Goal: Information Seeking & Learning: Understand process/instructions

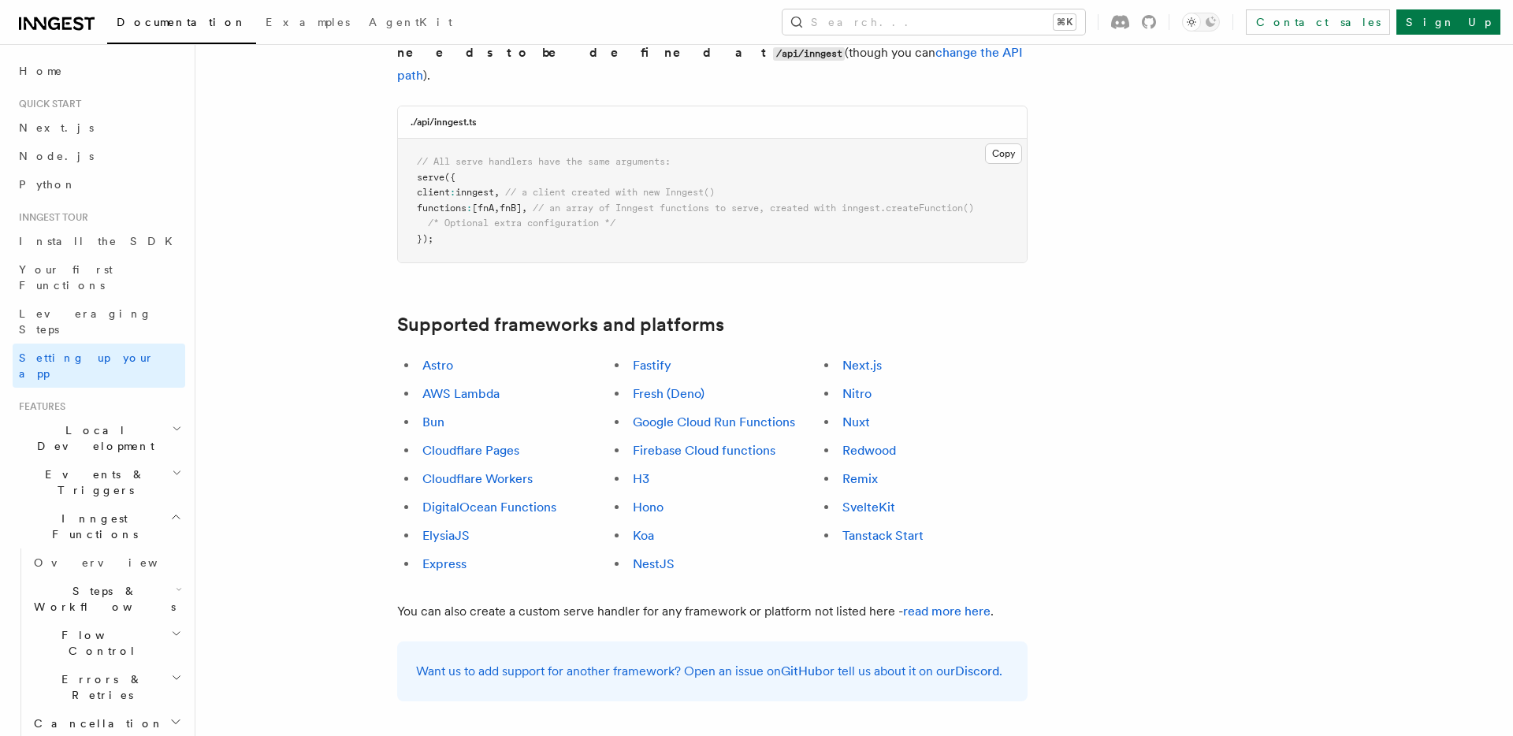
scroll to position [730, 0]
click at [868, 356] on link "Next.js" at bounding box center [861, 363] width 39 height 15
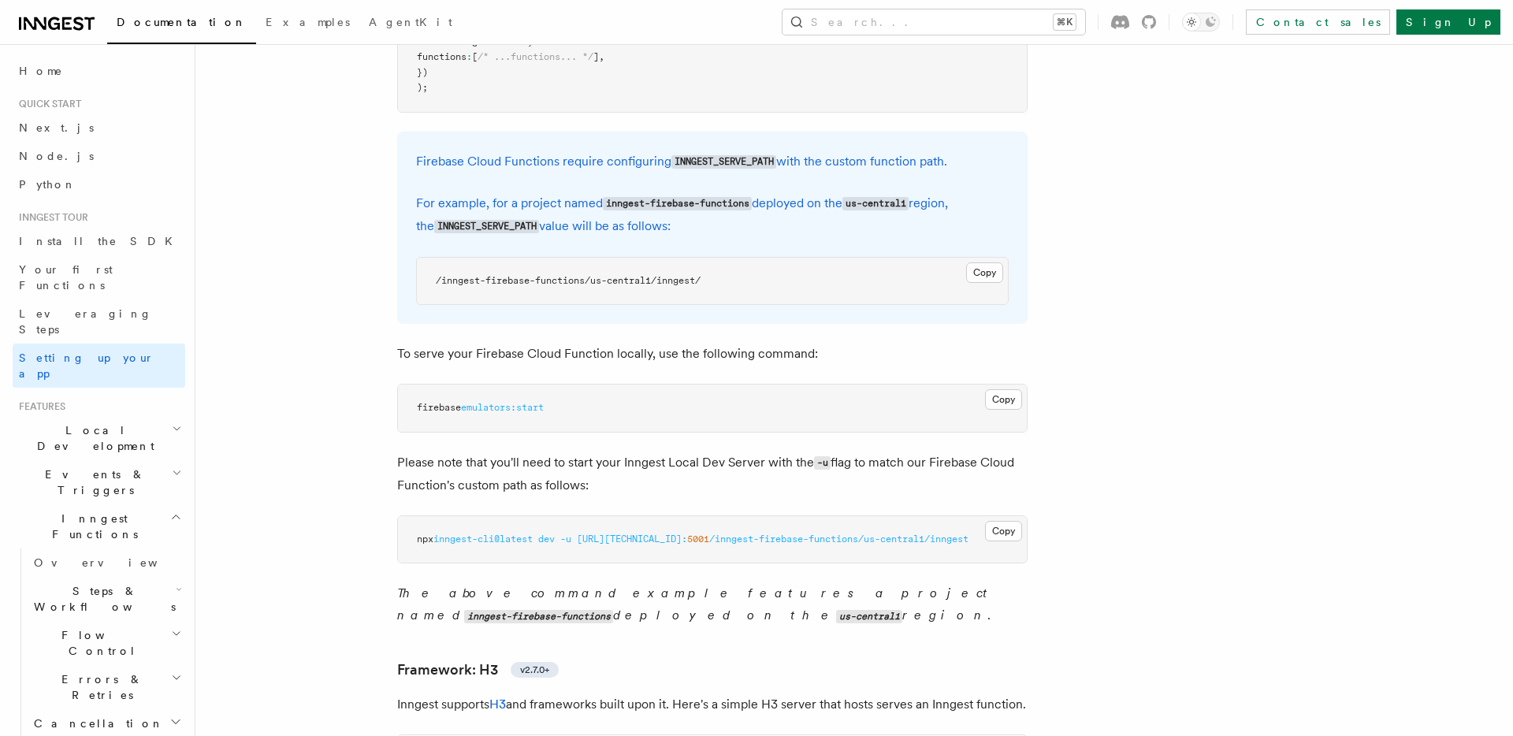
scroll to position [2922, 0]
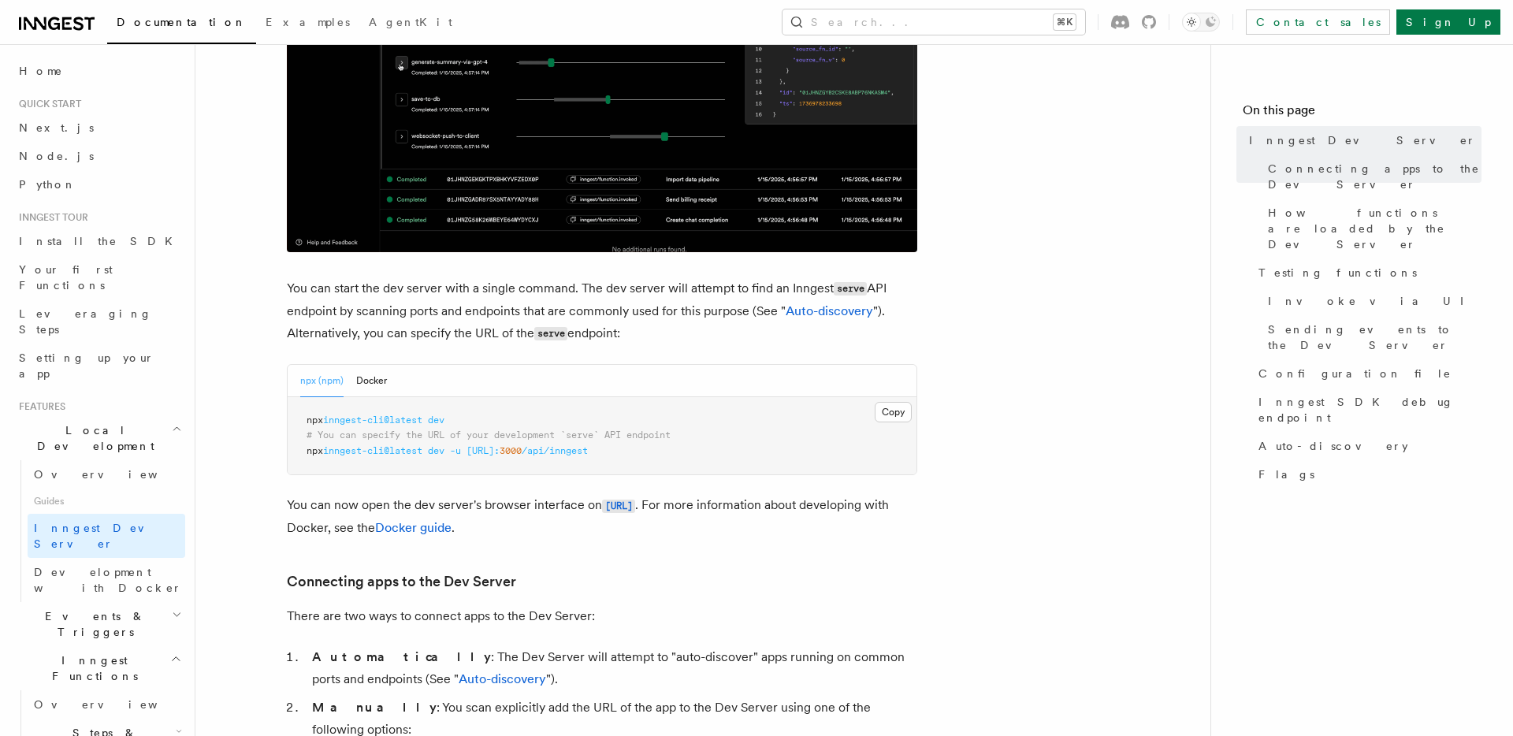
scroll to position [444, 0]
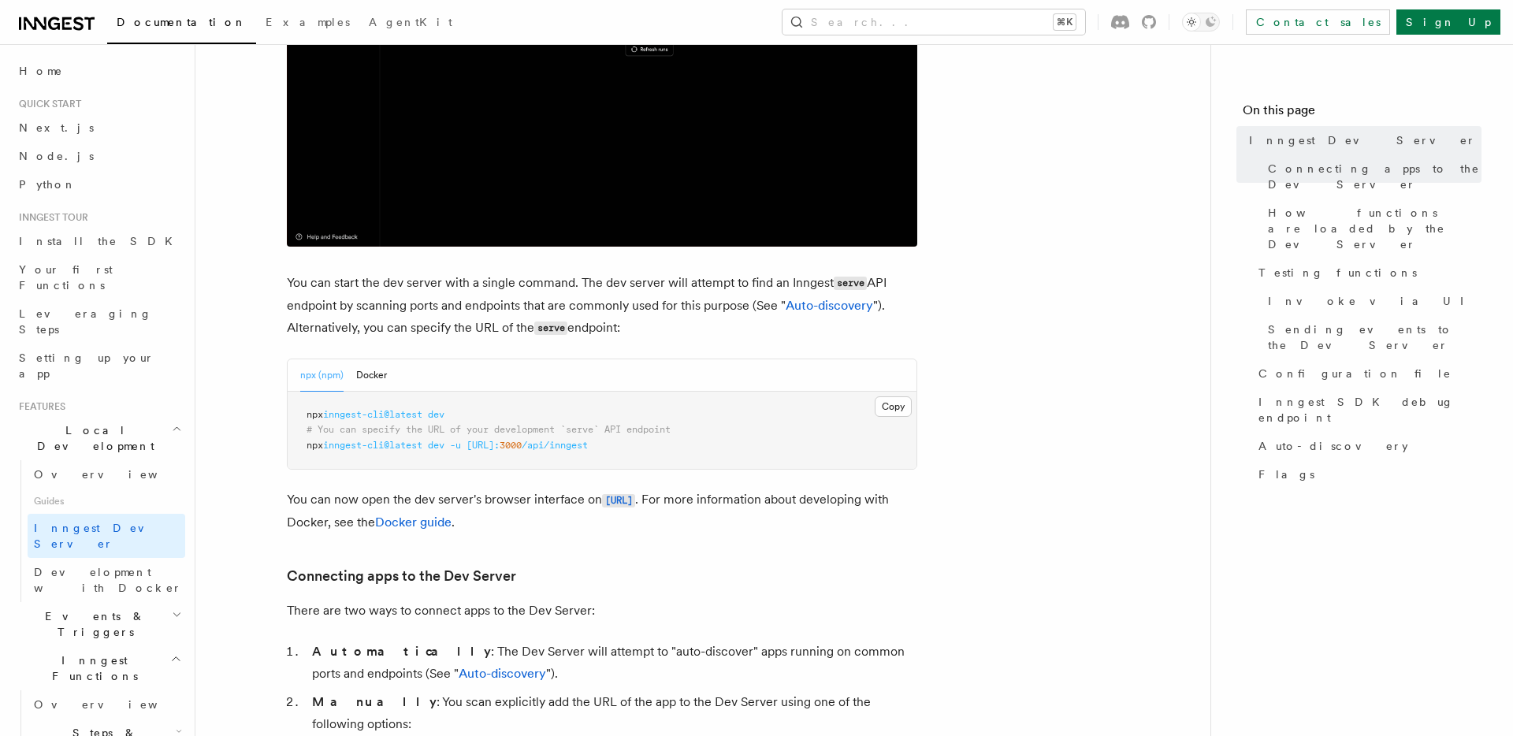
click at [499, 449] on span "http://localhost:" at bounding box center [482, 445] width 33 height 11
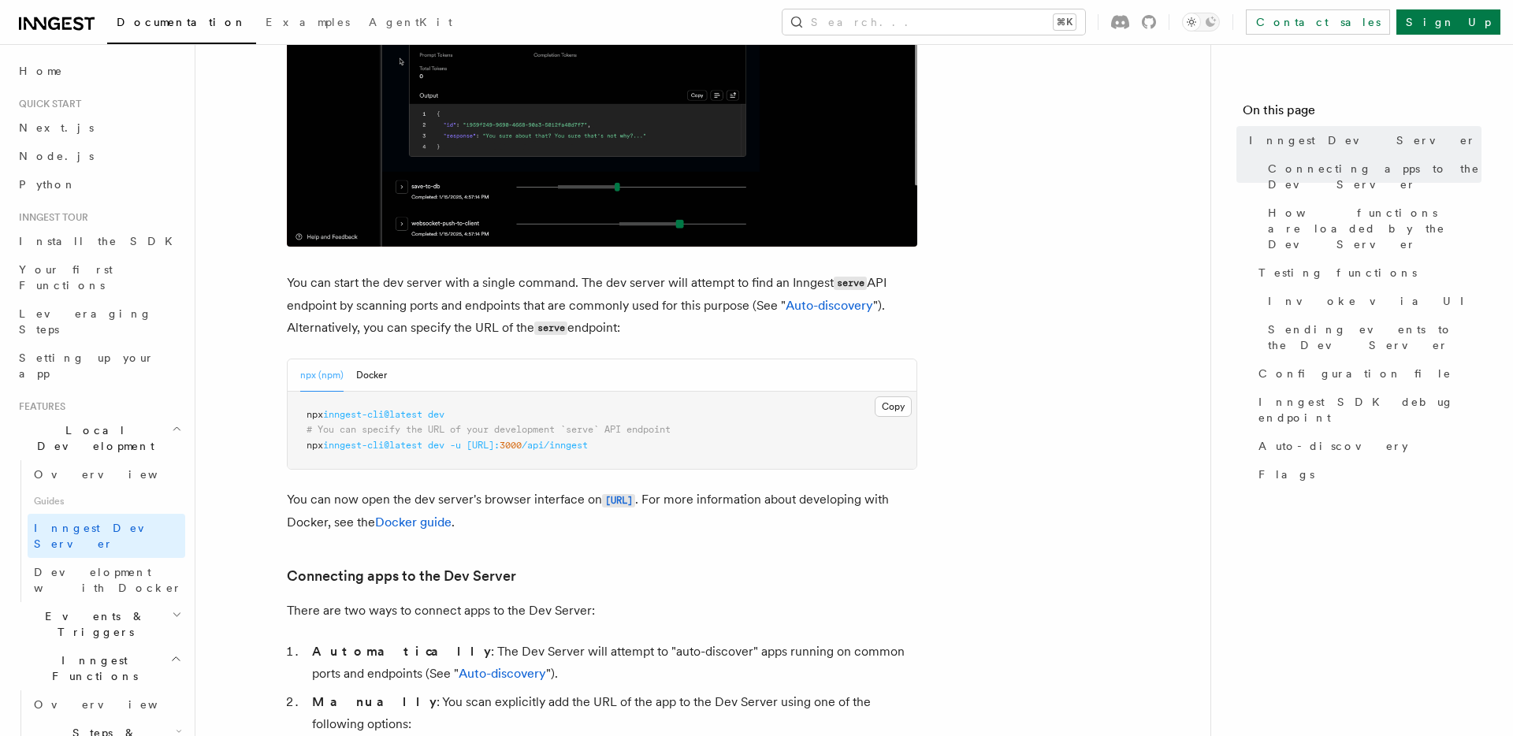
click at [499, 449] on span "http://localhost:" at bounding box center [482, 445] width 33 height 11
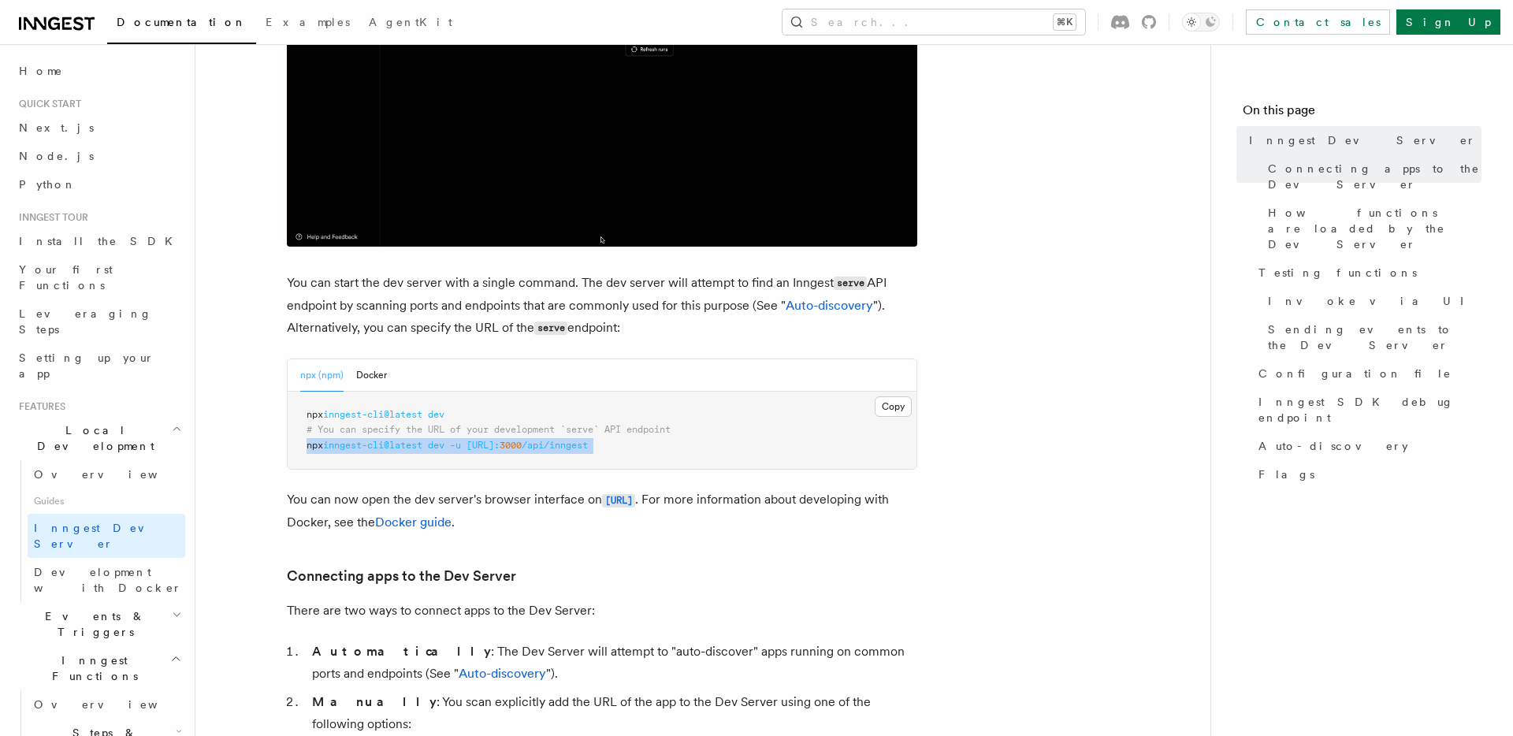
click at [499, 449] on span "http://localhost:" at bounding box center [482, 445] width 33 height 11
copy article "npx inngest-cli@latest dev -u http://localhost: 3000 /api/inngest"
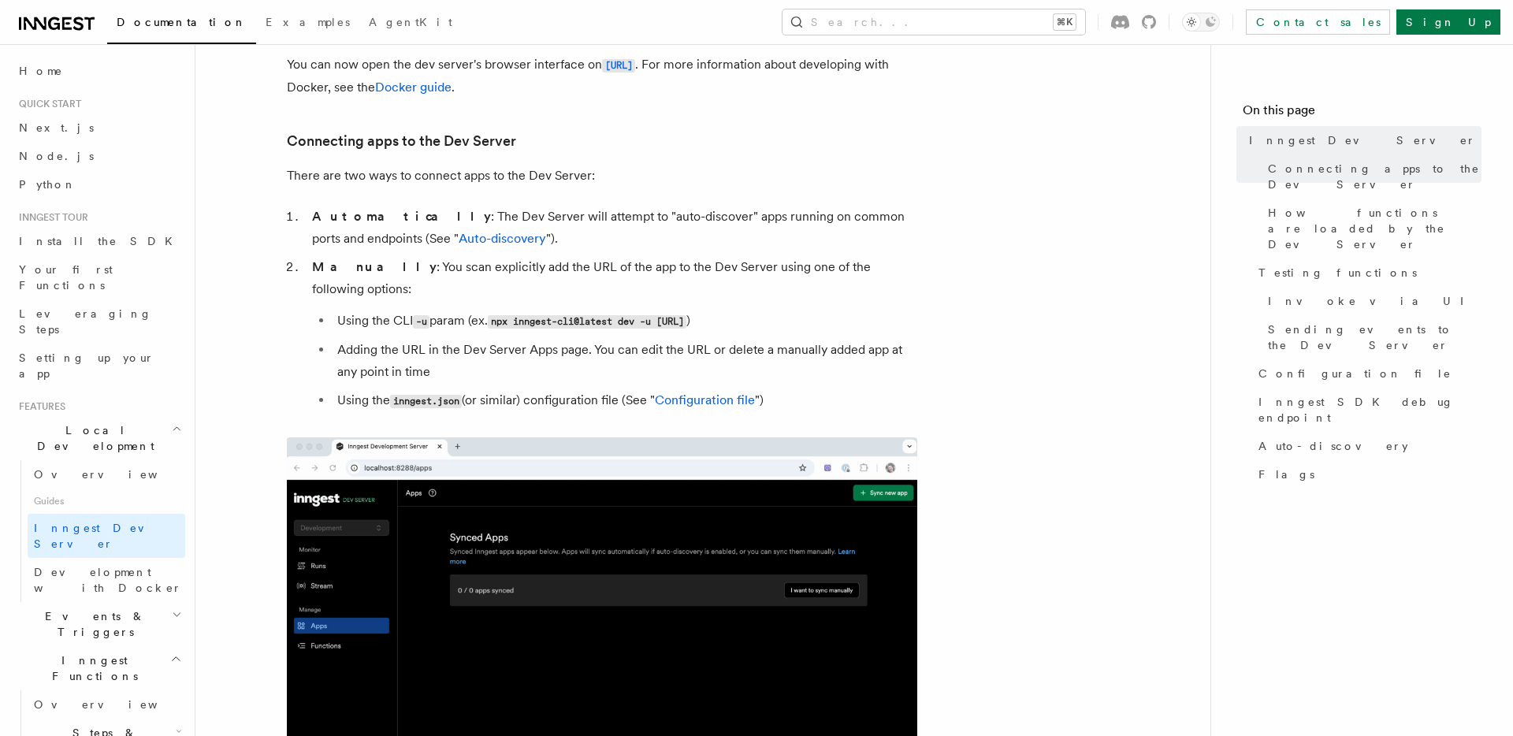
scroll to position [912, 0]
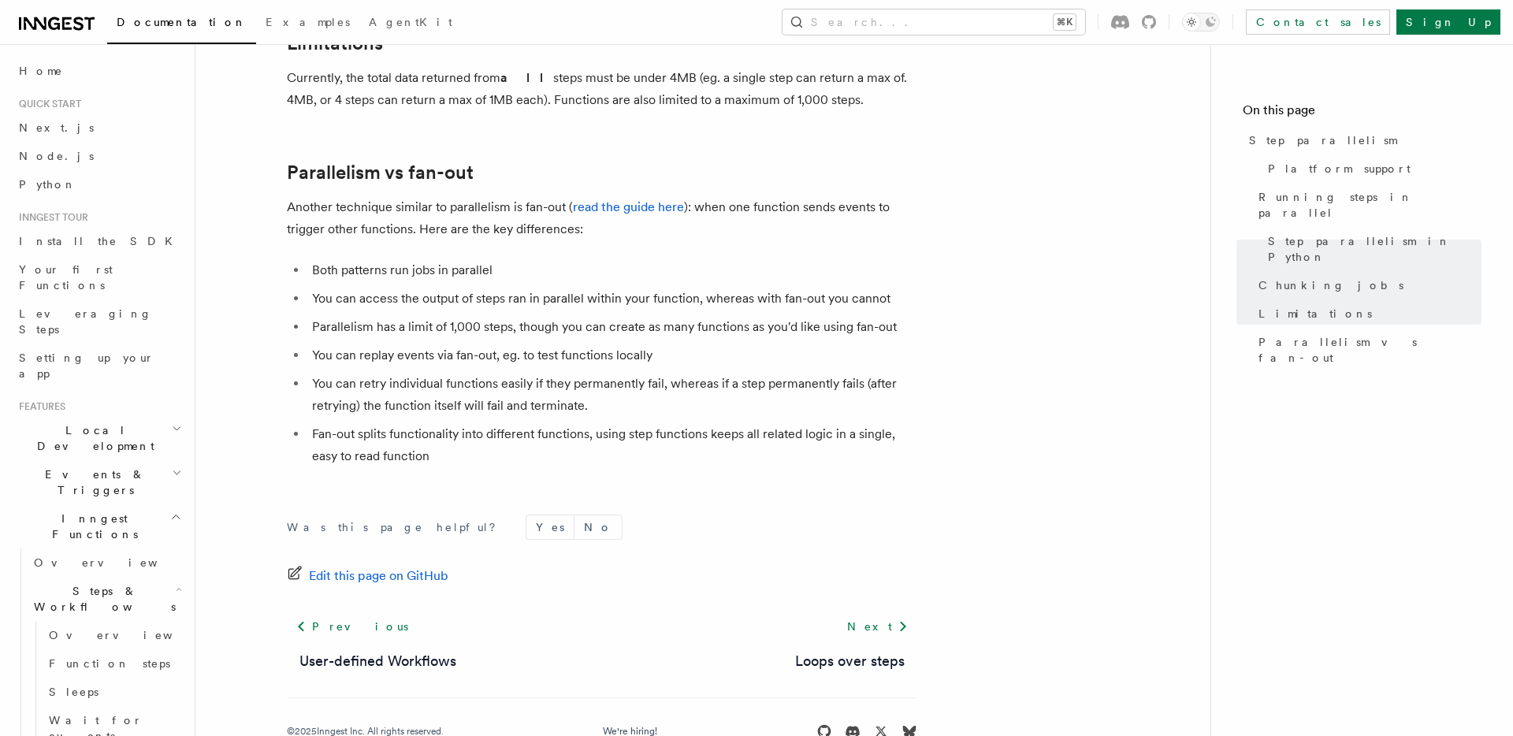
scroll to position [2813, 0]
